Goal: Task Accomplishment & Management: Manage account settings

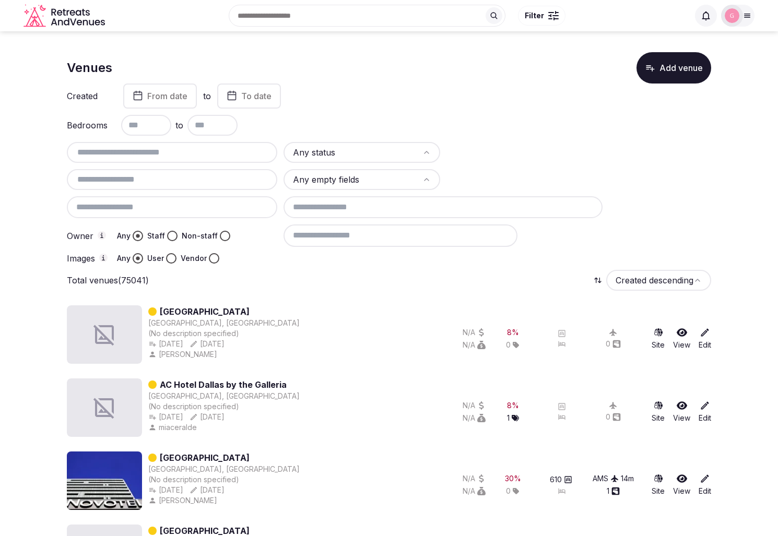
click at [545, 93] on div "Created From date to To date" at bounding box center [389, 96] width 644 height 25
click at [563, 95] on div "Created From date to To date" at bounding box center [389, 96] width 644 height 25
click at [675, 75] on button "Add venue" at bounding box center [673, 67] width 75 height 31
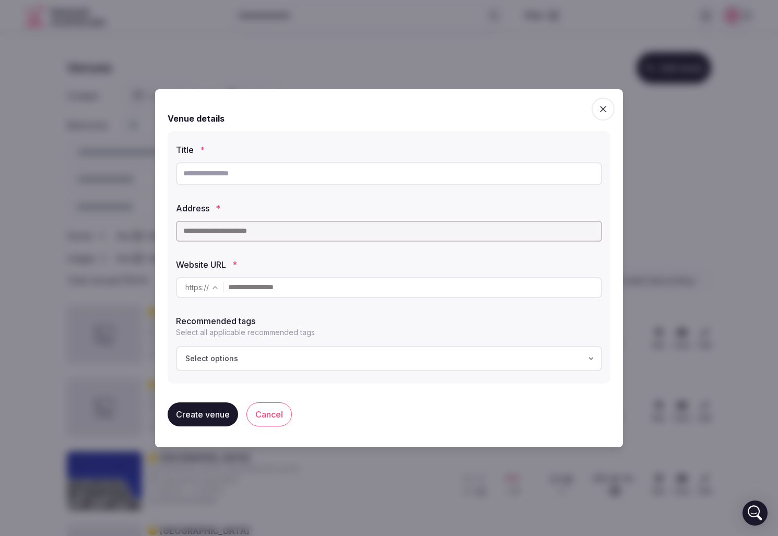
click at [604, 113] on icon "button" at bounding box center [603, 109] width 10 height 10
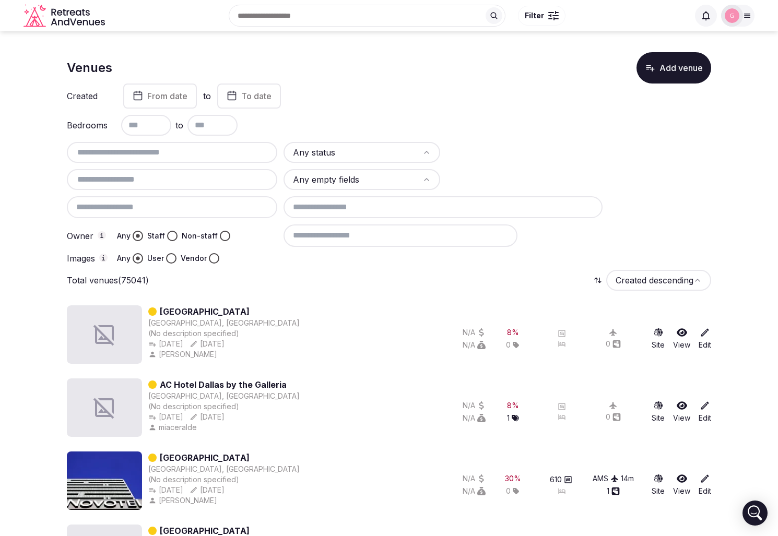
click at [580, 82] on div "Venues Add venue" at bounding box center [389, 67] width 644 height 31
click at [676, 64] on button "Add venue" at bounding box center [673, 67] width 75 height 31
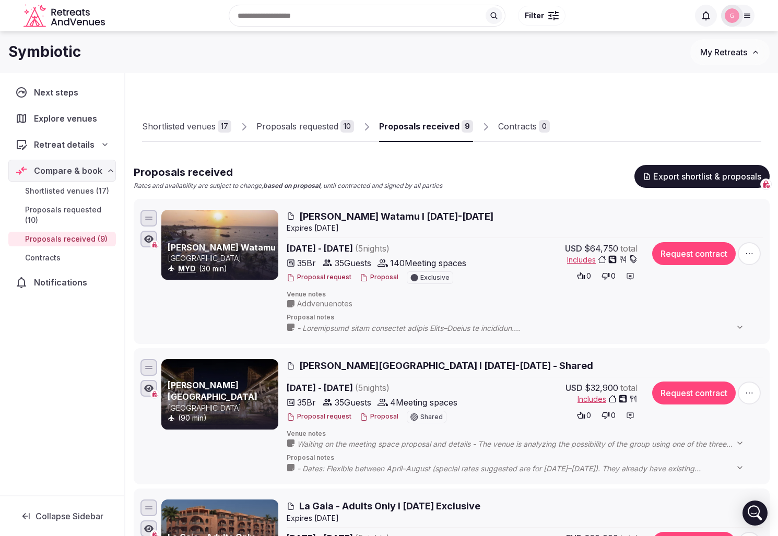
click at [752, 392] on icon "button" at bounding box center [749, 393] width 10 height 10
click at [723, 288] on span "Edit proposal" at bounding box center [711, 292] width 45 height 10
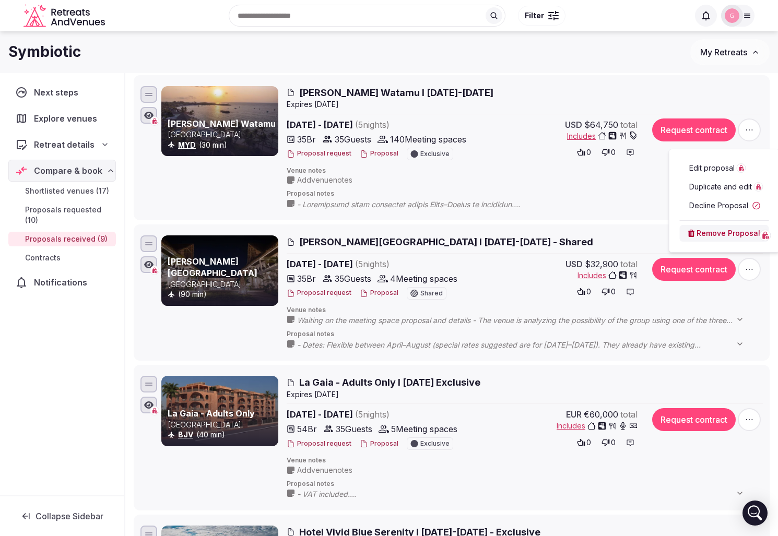
scroll to position [125, 0]
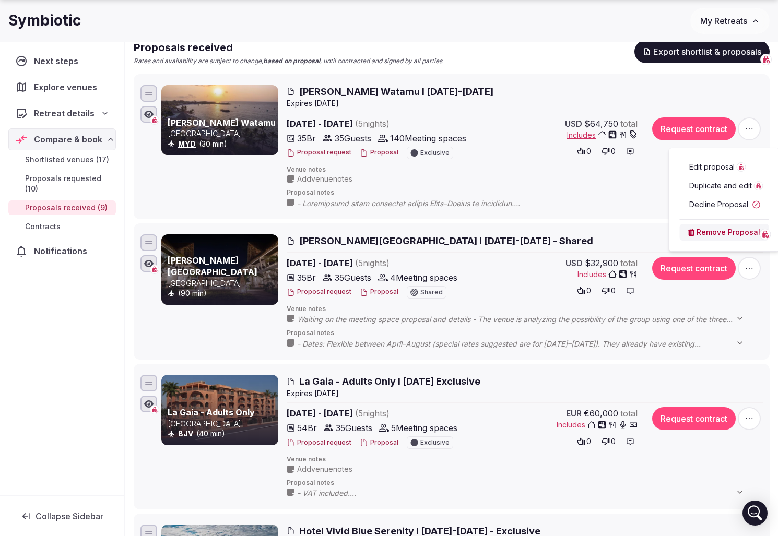
click at [619, 241] on h2 "Rafiki Tamu Residential Resort I 6-11 April 2026 - Shared" at bounding box center [525, 240] width 476 height 13
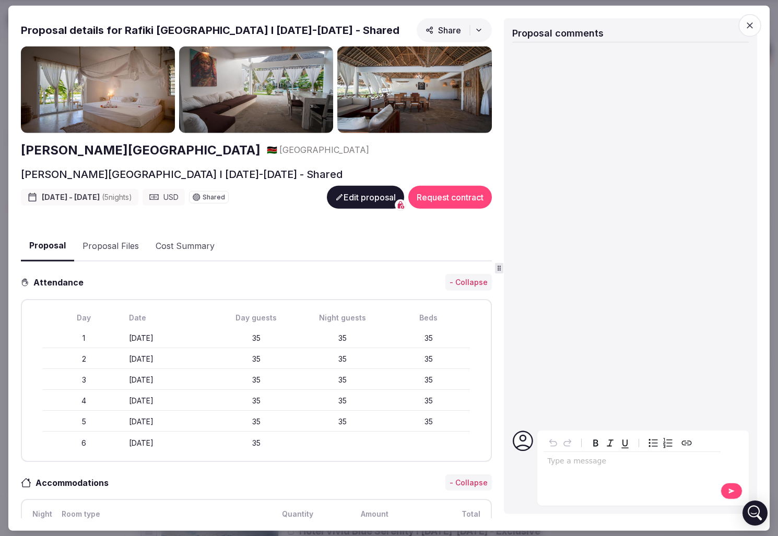
click at [368, 197] on button "Edit proposal" at bounding box center [365, 197] width 77 height 23
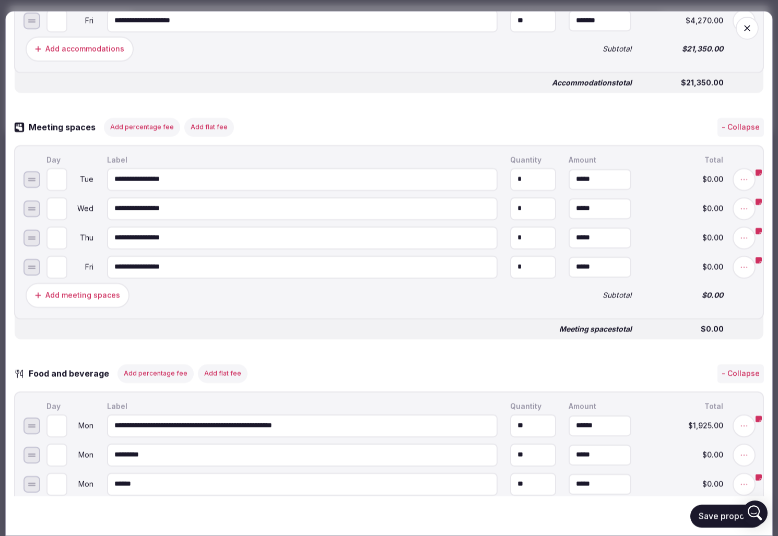
scroll to position [643, 0]
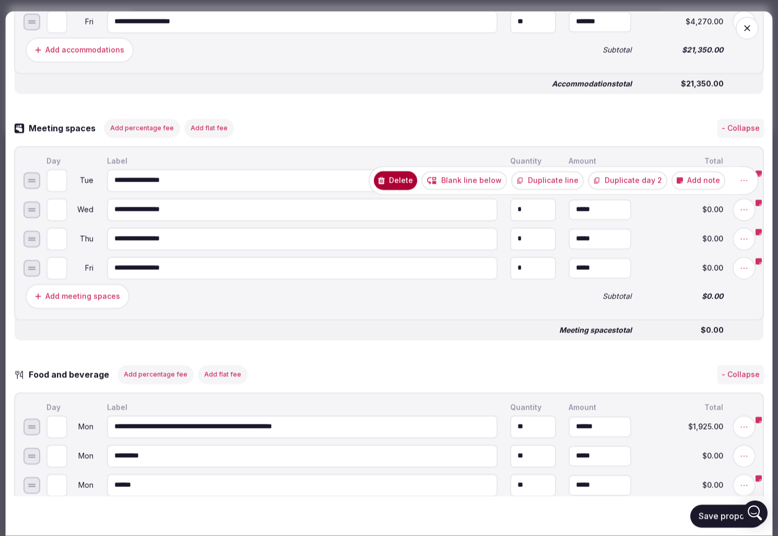
click at [709, 189] on button "Add note" at bounding box center [698, 180] width 54 height 19
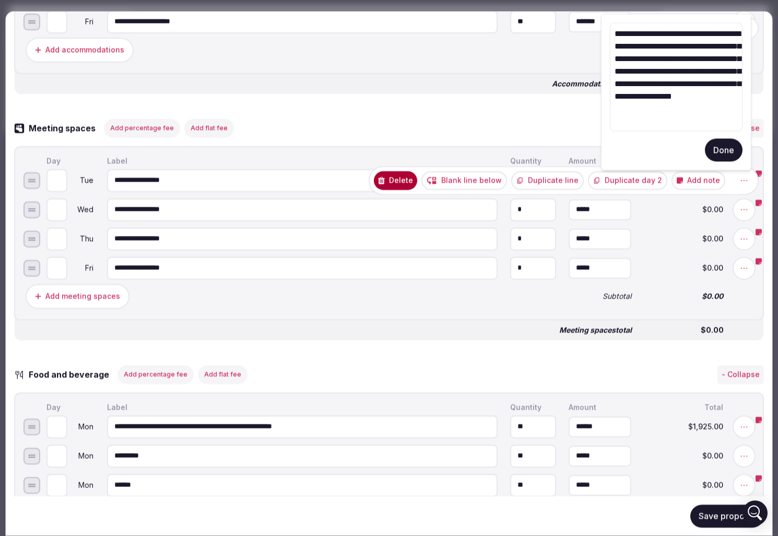
click at [654, 49] on textarea "**********" at bounding box center [676, 77] width 133 height 109
type textarea "**********"
click at [721, 145] on button "Done" at bounding box center [724, 150] width 38 height 23
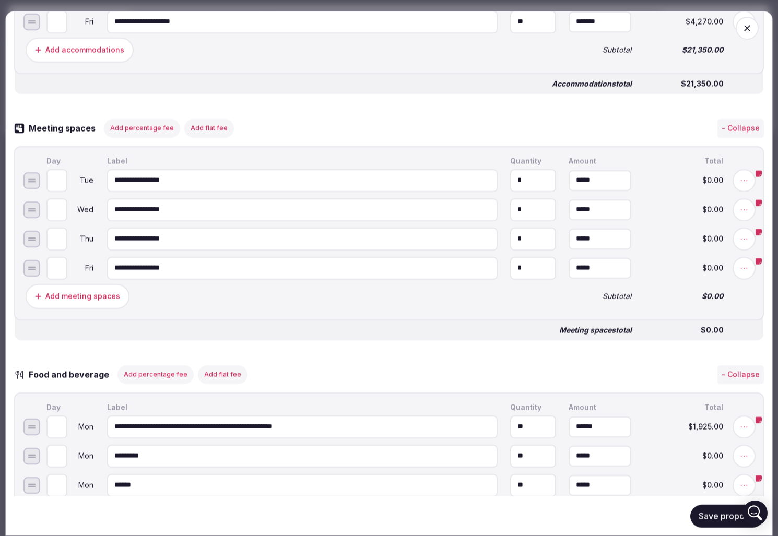
click at [705, 510] on button "Save proposal" at bounding box center [727, 515] width 74 height 23
click at [758, 176] on icon at bounding box center [759, 173] width 6 height 6
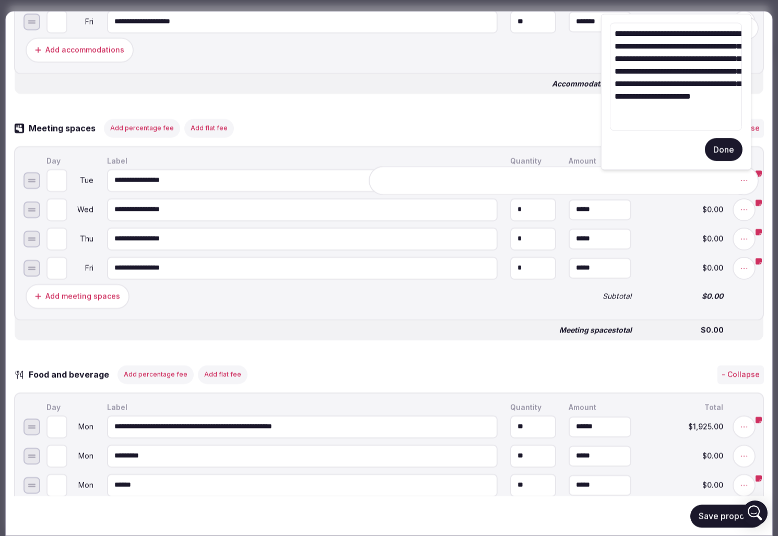
click at [758, 206] on icon at bounding box center [759, 202] width 6 height 6
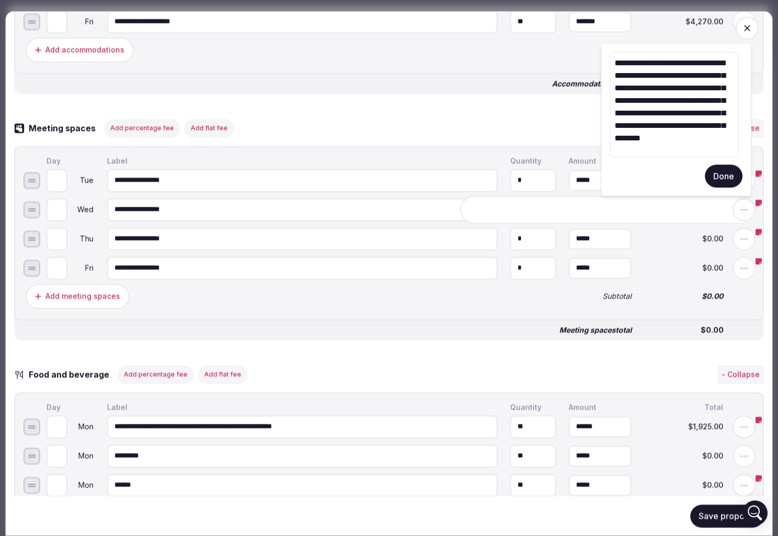
click at [514, 127] on div "Meeting spaces Add percentage fee Add flat fee - Collapse" at bounding box center [389, 128] width 750 height 19
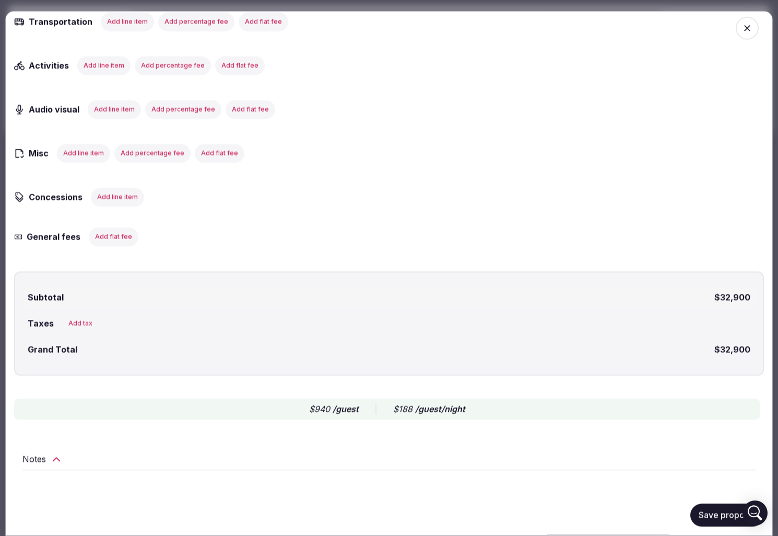
scroll to position [2090, 0]
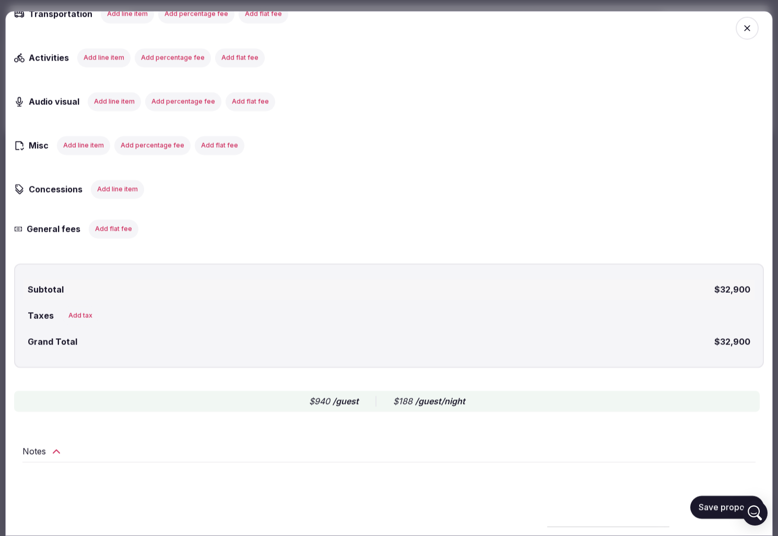
click at [46, 453] on div "Notes" at bounding box center [388, 451] width 733 height 13
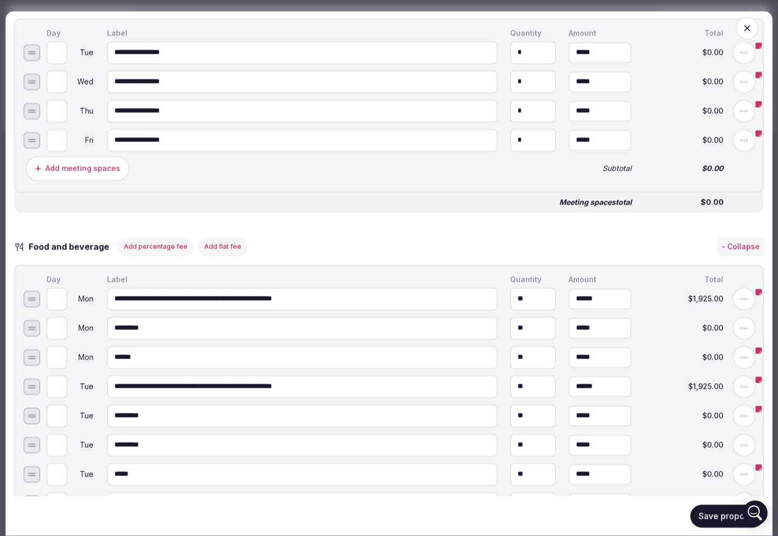
scroll to position [641, 0]
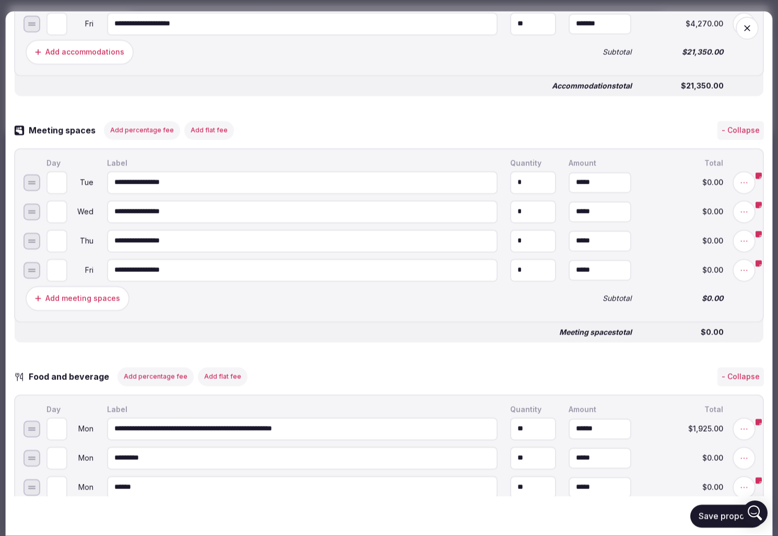
click at [759, 208] on icon at bounding box center [759, 205] width 6 height 6
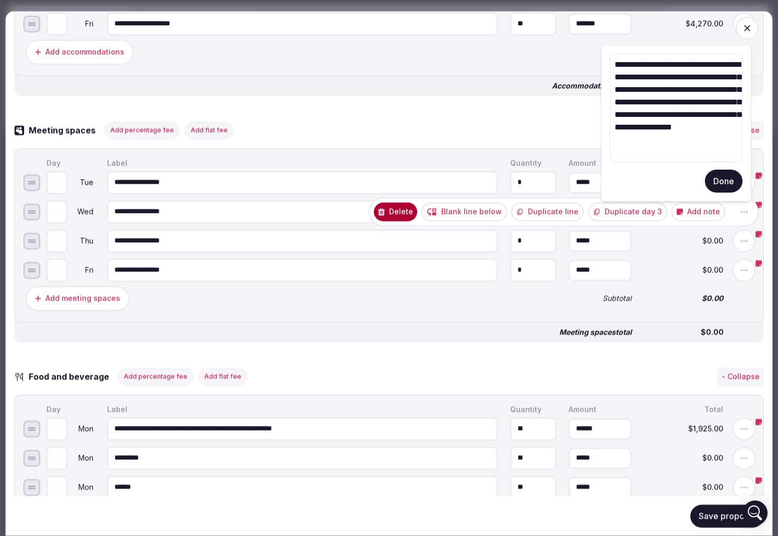
click at [656, 80] on textarea "**********" at bounding box center [676, 108] width 133 height 109
click at [756, 237] on icon at bounding box center [759, 234] width 6 height 6
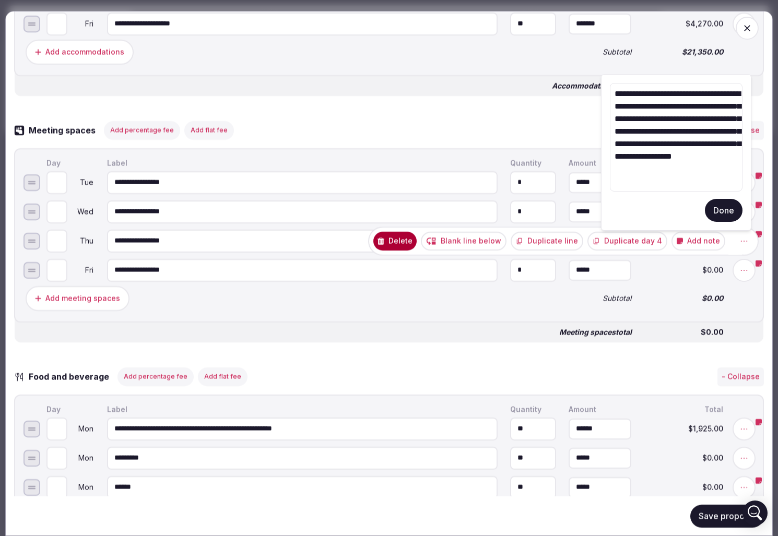
click at [760, 237] on icon at bounding box center [759, 234] width 6 height 6
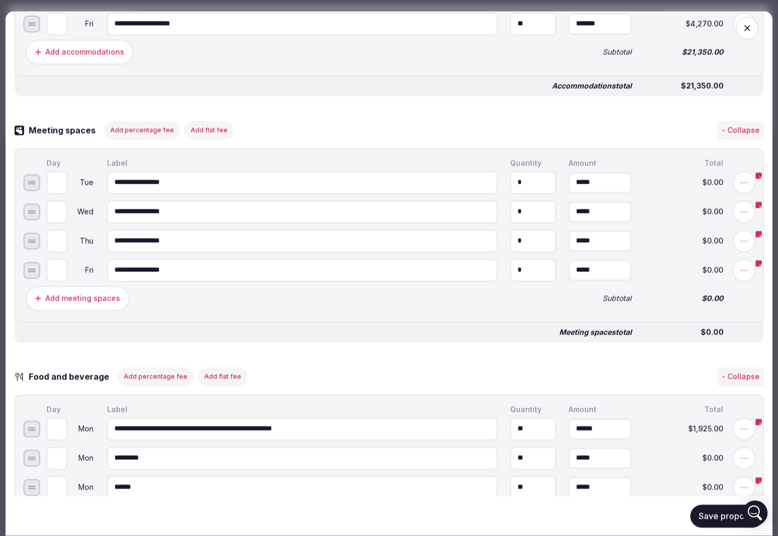
click at [759, 237] on icon at bounding box center [759, 234] width 6 height 6
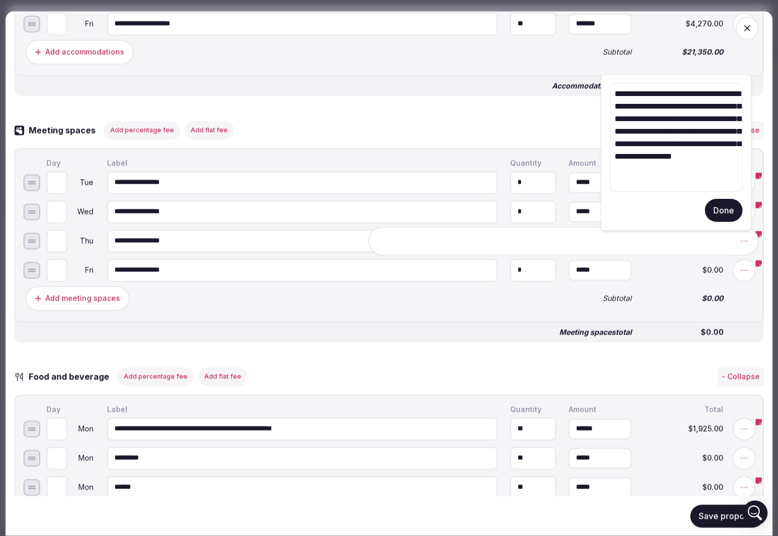
click at [759, 266] on icon at bounding box center [759, 263] width 6 height 6
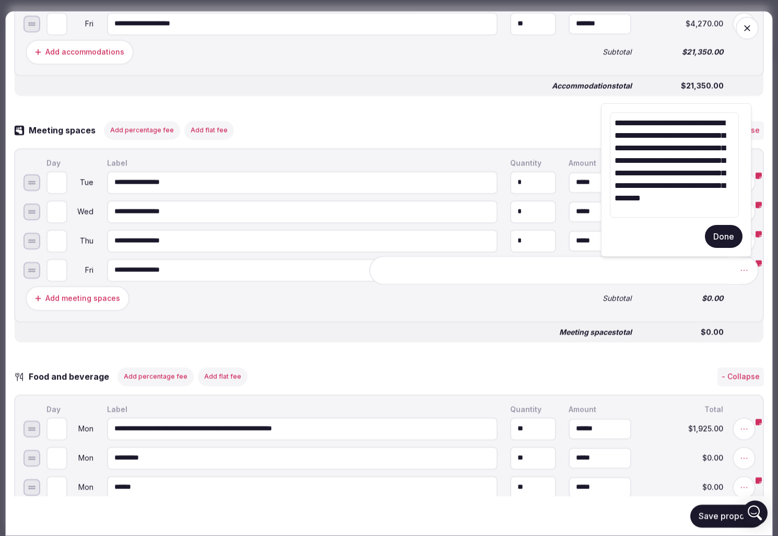
click at [769, 219] on div "**********" at bounding box center [389, 273] width 768 height 525
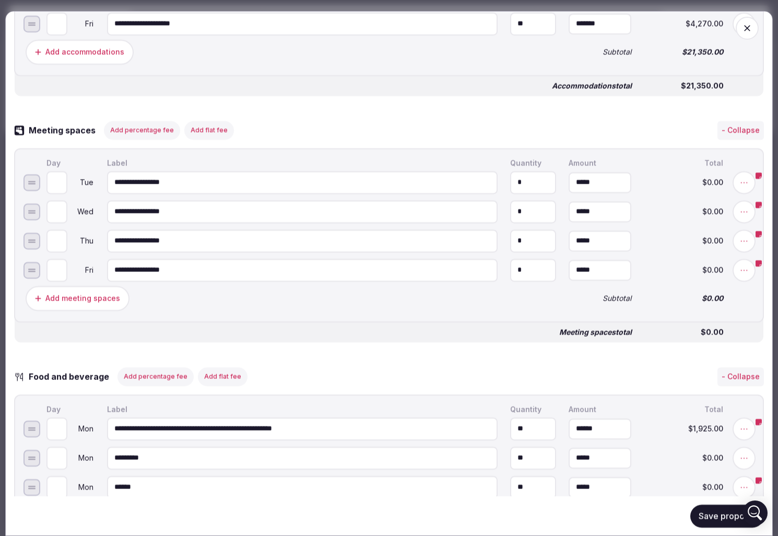
click at [761, 179] on icon at bounding box center [759, 175] width 6 height 6
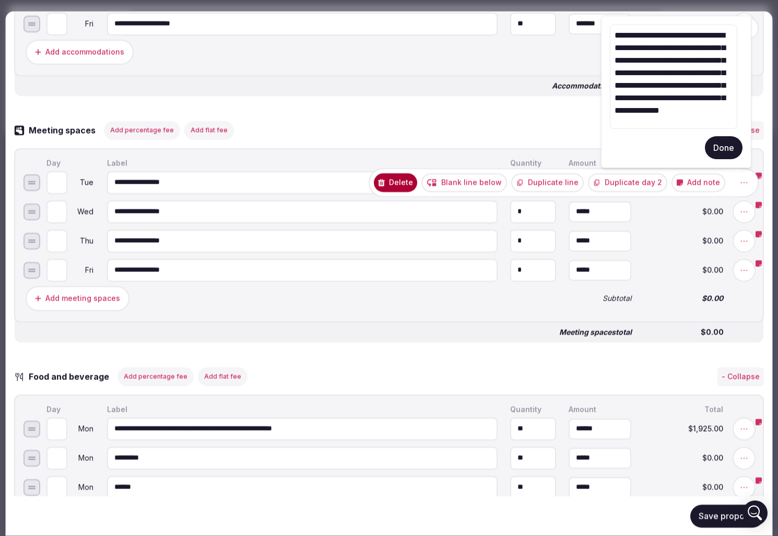
click at [761, 179] on icon at bounding box center [759, 175] width 6 height 6
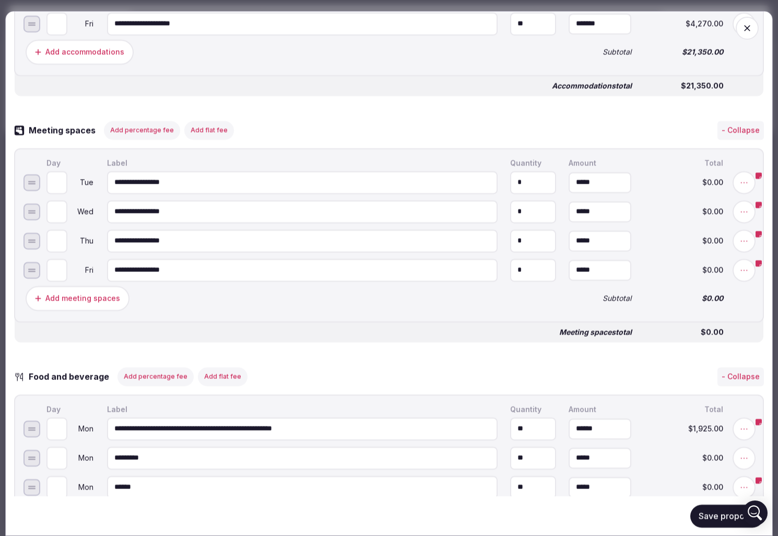
click at [758, 208] on icon at bounding box center [759, 205] width 6 height 6
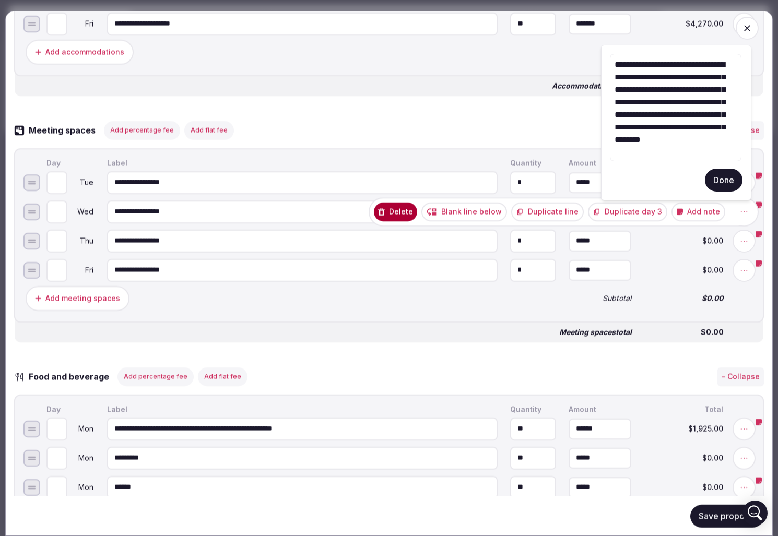
click at [654, 76] on textarea "**********" at bounding box center [676, 108] width 132 height 108
type textarea "**********"
click at [726, 182] on button "Done" at bounding box center [724, 181] width 38 height 23
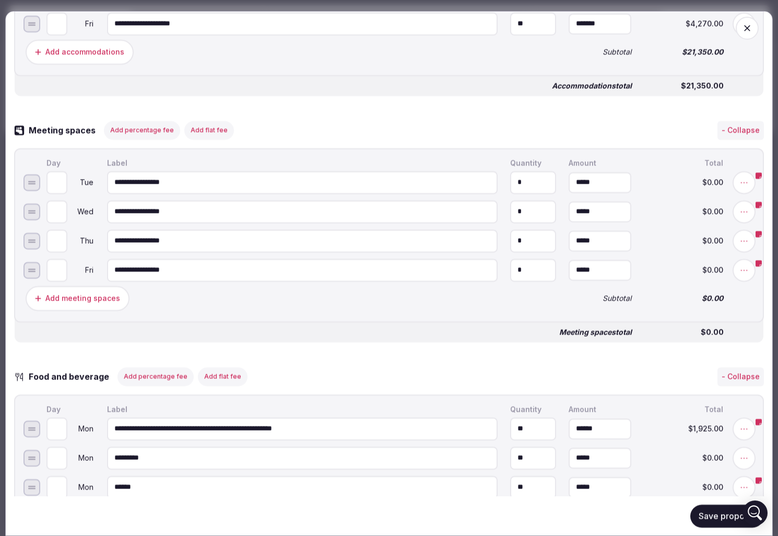
click at [724, 520] on button "Save proposal" at bounding box center [727, 515] width 74 height 23
click at [760, 237] on icon at bounding box center [759, 234] width 6 height 6
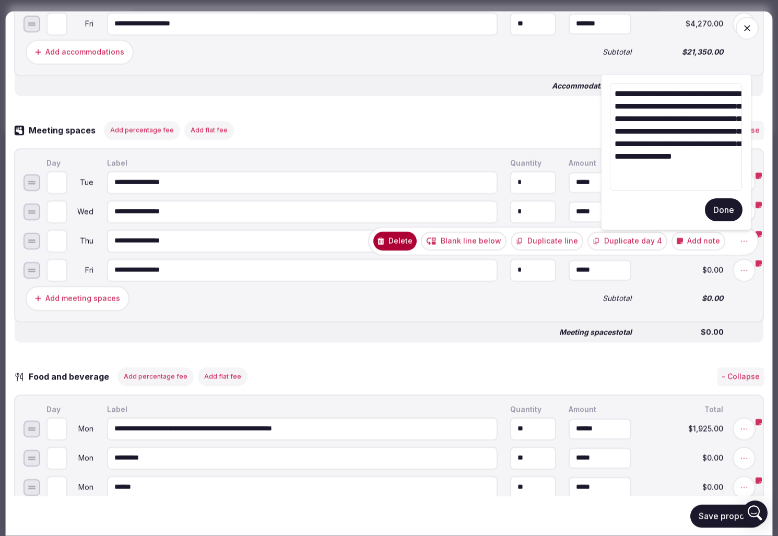
click at [655, 107] on textarea "**********" at bounding box center [676, 137] width 132 height 108
type textarea "**********"
click at [718, 206] on button "Done" at bounding box center [724, 210] width 38 height 23
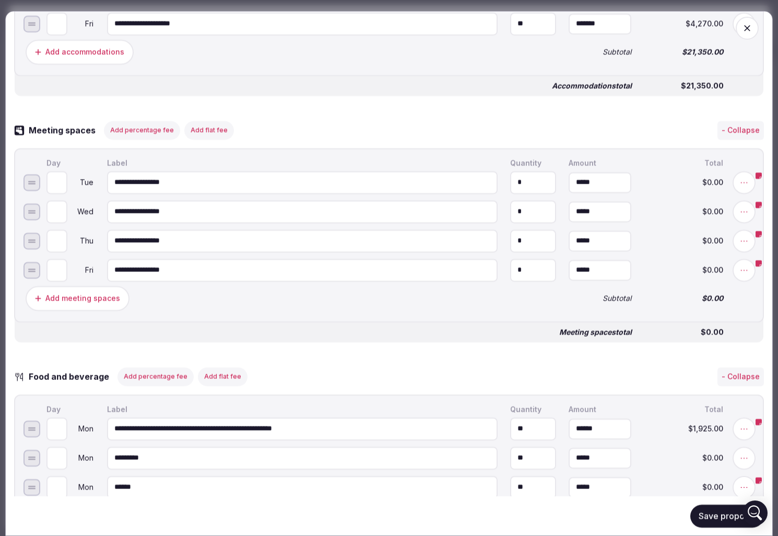
click at [727, 515] on button "Save proposal" at bounding box center [727, 515] width 74 height 23
click at [760, 266] on icon at bounding box center [759, 263] width 6 height 6
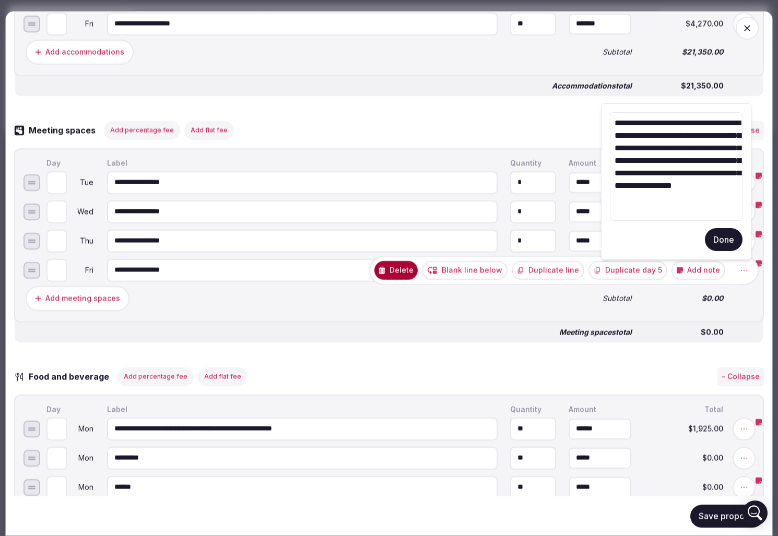
click at [653, 136] on textarea "**********" at bounding box center [676, 166] width 133 height 109
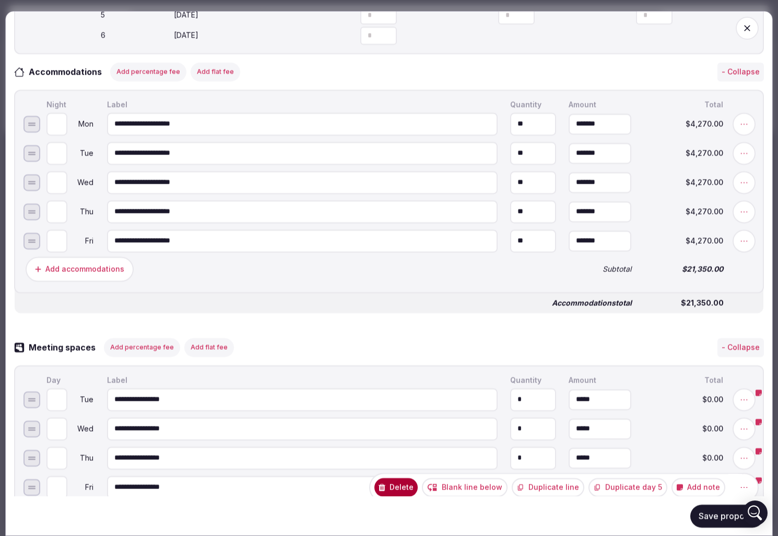
scroll to position [442, 0]
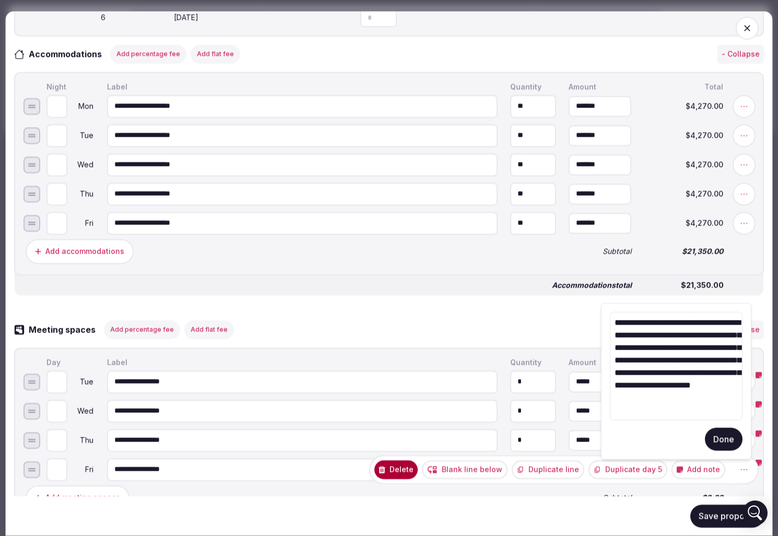
type textarea "**********"
click at [725, 443] on button "Done" at bounding box center [724, 439] width 38 height 23
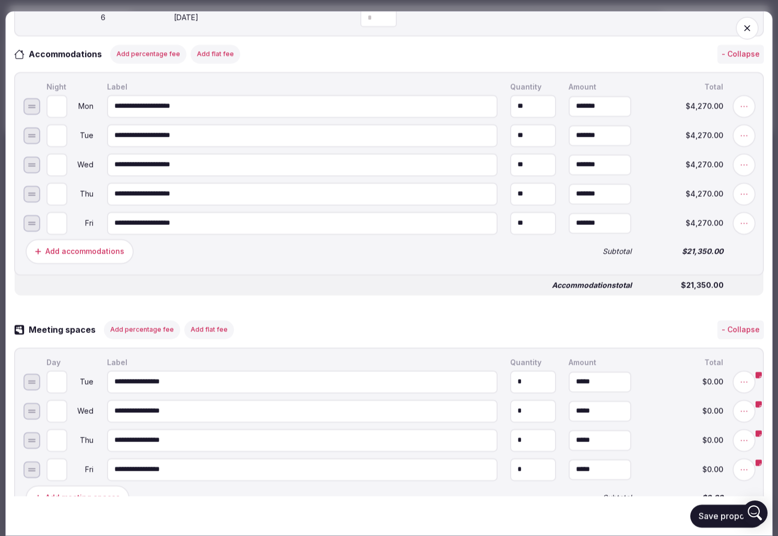
click at [716, 517] on button "Save proposal" at bounding box center [727, 515] width 74 height 23
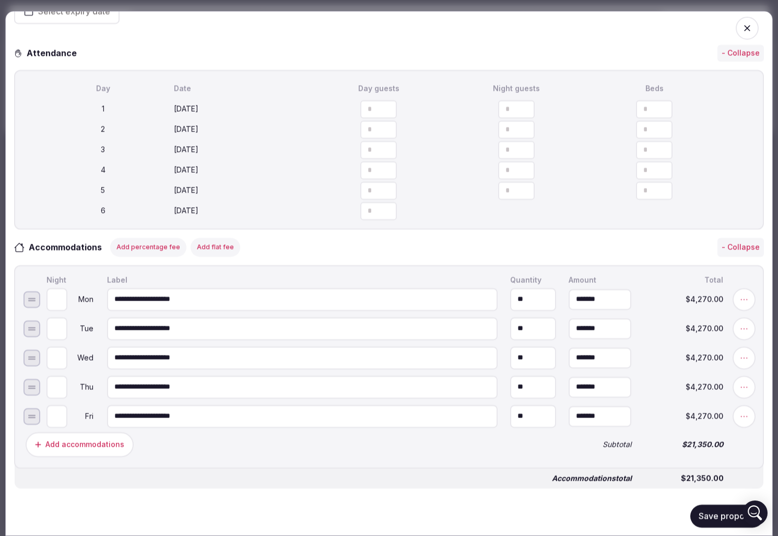
scroll to position [0, 0]
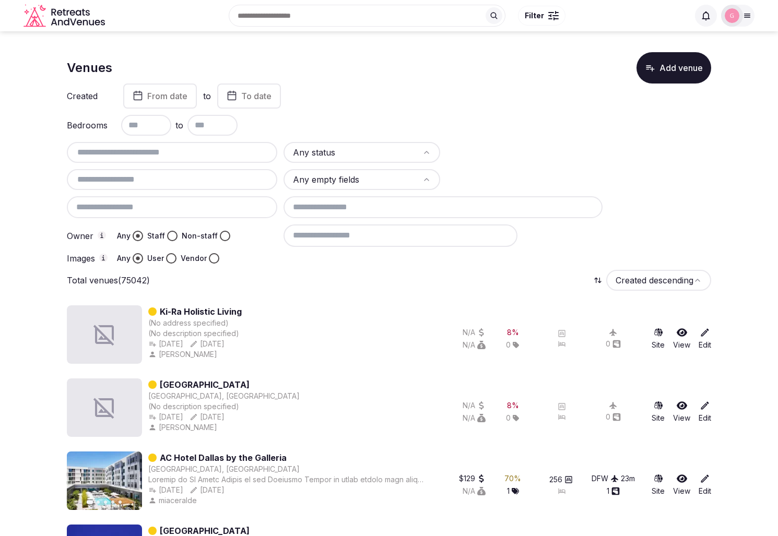
click at [672, 67] on button "Add venue" at bounding box center [673, 67] width 75 height 31
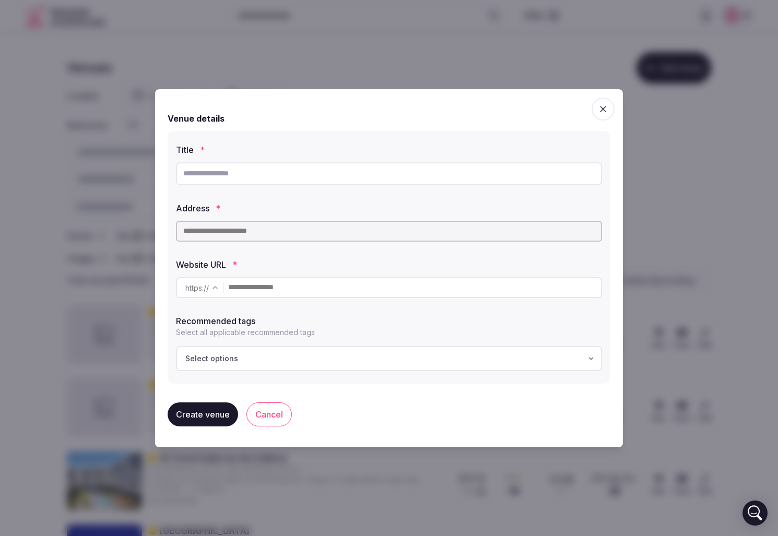
click at [684, 148] on div at bounding box center [389, 268] width 778 height 536
